Goal: Transaction & Acquisition: Purchase product/service

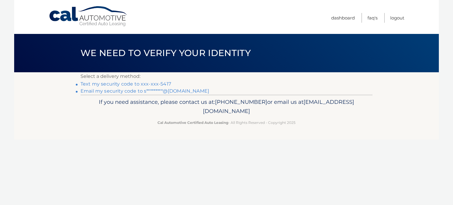
click at [125, 85] on link "Text my security code to xxx-xxx-5417" at bounding box center [126, 84] width 91 height 6
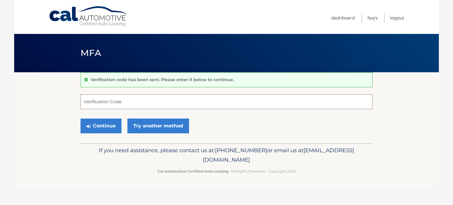
click at [125, 107] on input "Verification Code" at bounding box center [227, 101] width 292 height 15
type input "33619"
click at [107, 127] on button "Continue" at bounding box center [101, 126] width 41 height 15
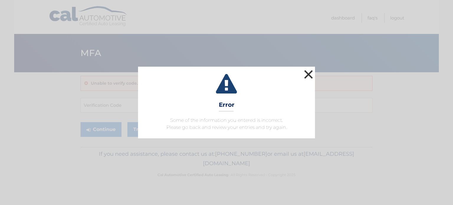
click at [306, 77] on button "×" at bounding box center [309, 74] width 12 height 12
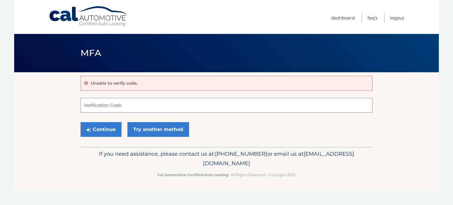
click at [230, 100] on input "Verification Code" at bounding box center [227, 105] width 292 height 15
type input "336193"
click at [111, 127] on button "Continue" at bounding box center [101, 129] width 41 height 15
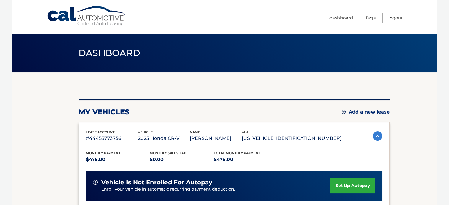
click at [103, 128] on div "lease account #44455773756 vehicle 2025 Honda CR-V name SUSAN BONDI vin 2HKRS4H…" at bounding box center [233, 183] width 311 height 122
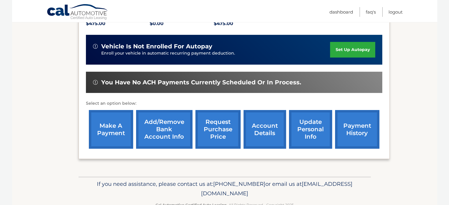
scroll to position [142, 0]
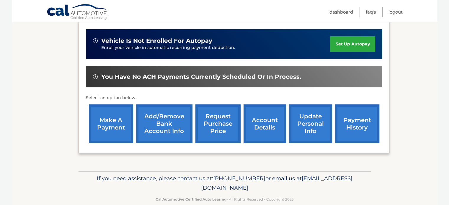
click at [122, 125] on link "make a payment" at bounding box center [111, 123] width 44 height 39
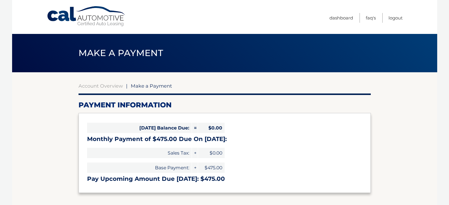
select select "YzVjMjI4MzctYjI1Yi00ZjZiLTk1N2UtZjM5ZmYwYjZjYzc2"
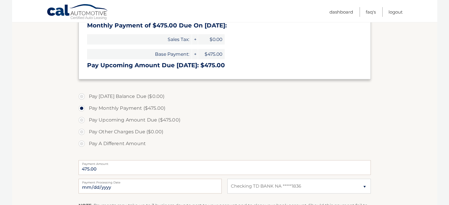
scroll to position [118, 0]
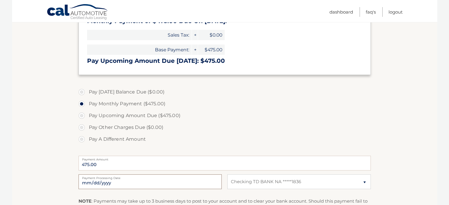
click at [104, 181] on input "2025-10-09" at bounding box center [149, 181] width 143 height 15
type input "2025-10-23"
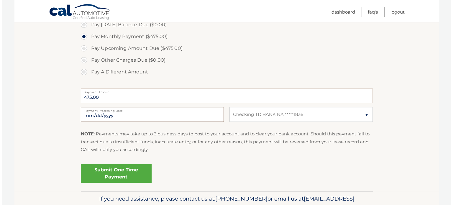
scroll to position [189, 0]
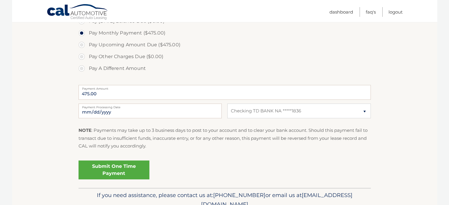
click at [116, 166] on link "Submit One Time Payment" at bounding box center [113, 170] width 71 height 19
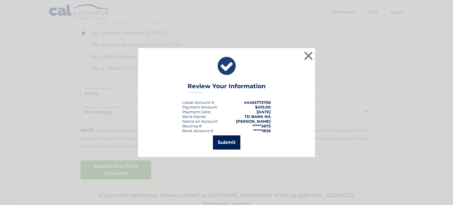
click at [222, 144] on button "Submit" at bounding box center [226, 142] width 27 height 14
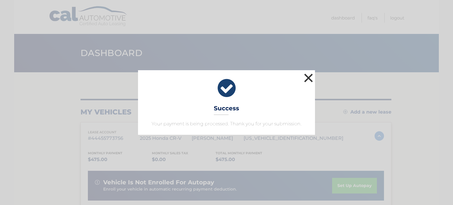
click at [310, 80] on button "×" at bounding box center [309, 78] width 12 height 12
